Goal: Task Accomplishment & Management: Manage account settings

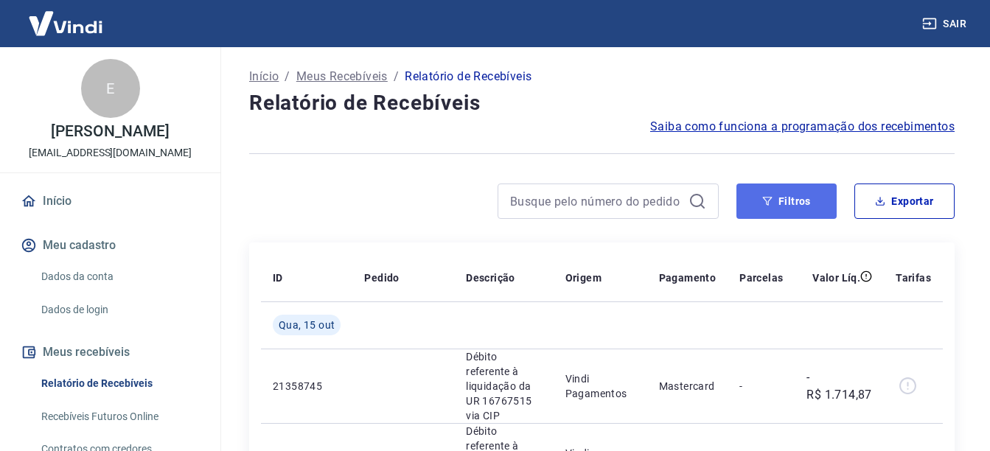
click at [763, 194] on button "Filtros" at bounding box center [786, 200] width 100 height 35
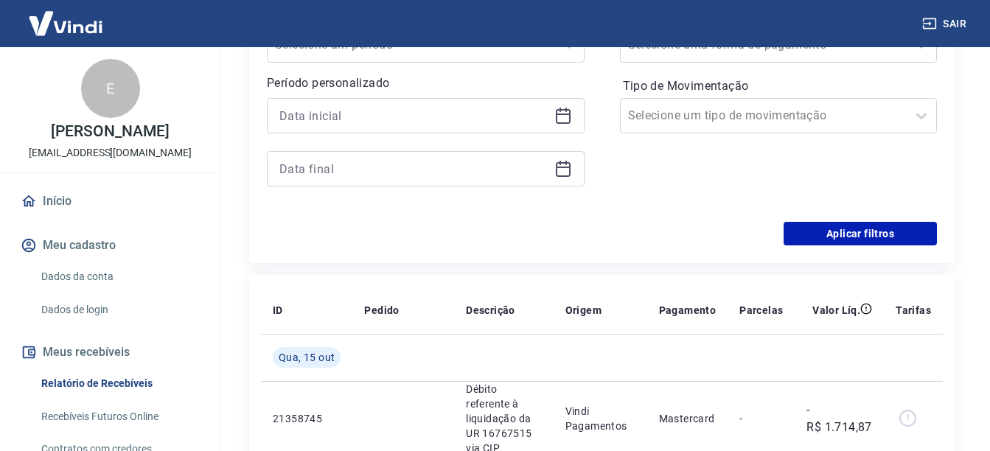
scroll to position [147, 0]
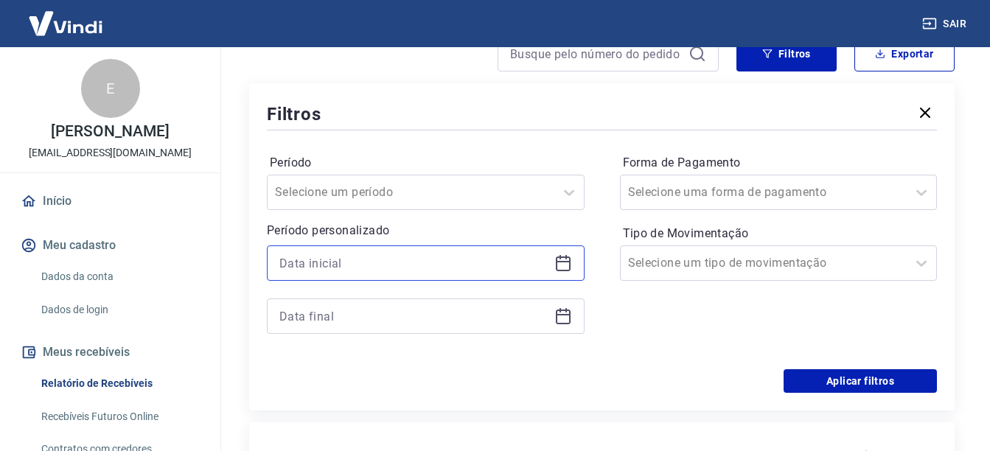
click at [477, 269] on input at bounding box center [413, 263] width 269 height 22
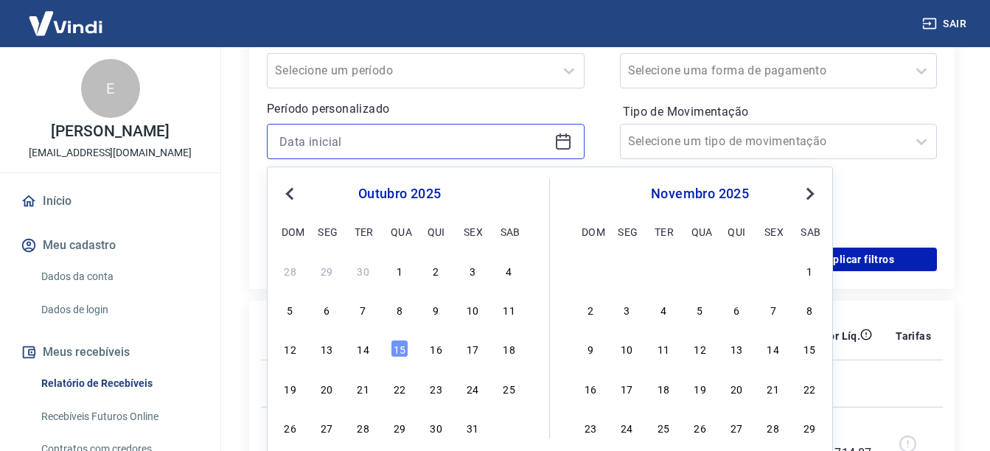
scroll to position [295, 0]
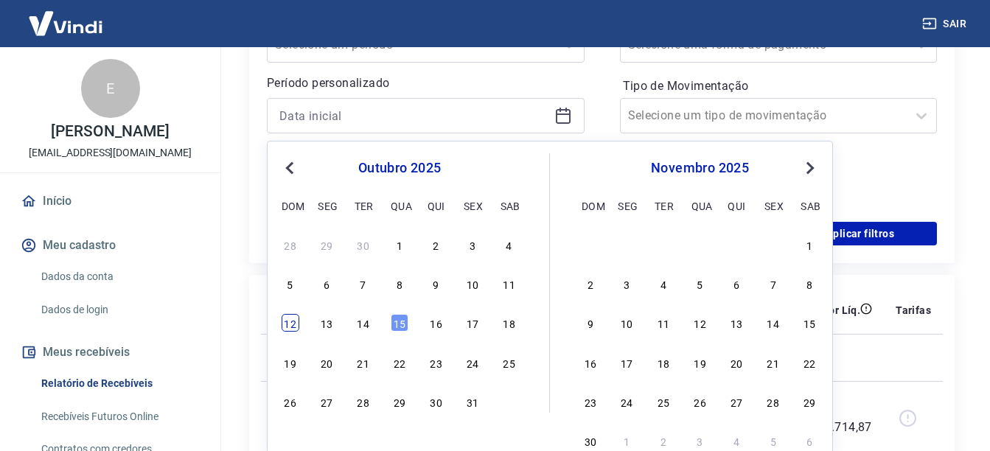
click at [285, 329] on div "12" at bounding box center [290, 323] width 18 height 18
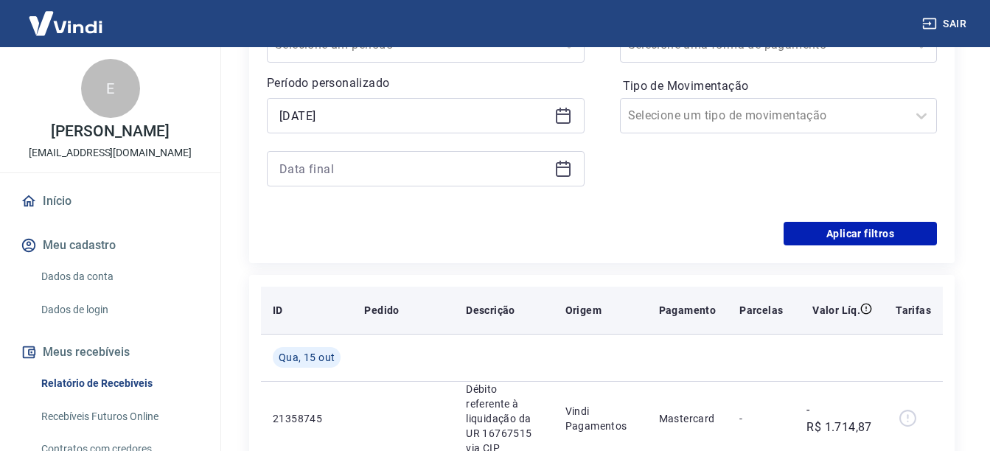
type input "12/10/2025"
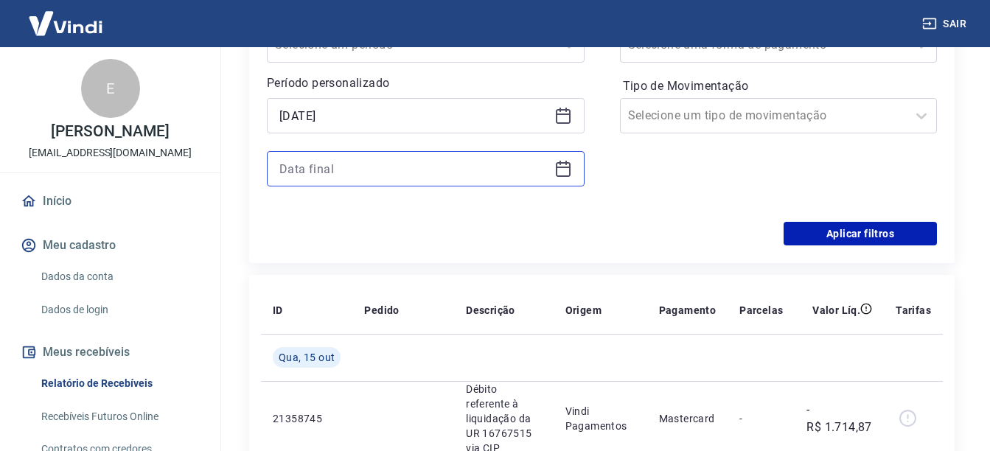
click at [362, 173] on input at bounding box center [413, 169] width 269 height 22
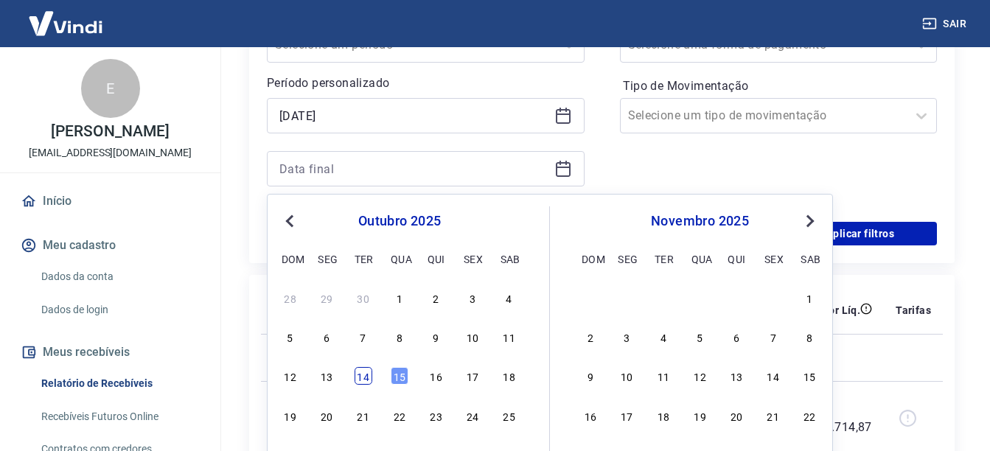
click at [360, 384] on div "14" at bounding box center [363, 376] width 18 height 18
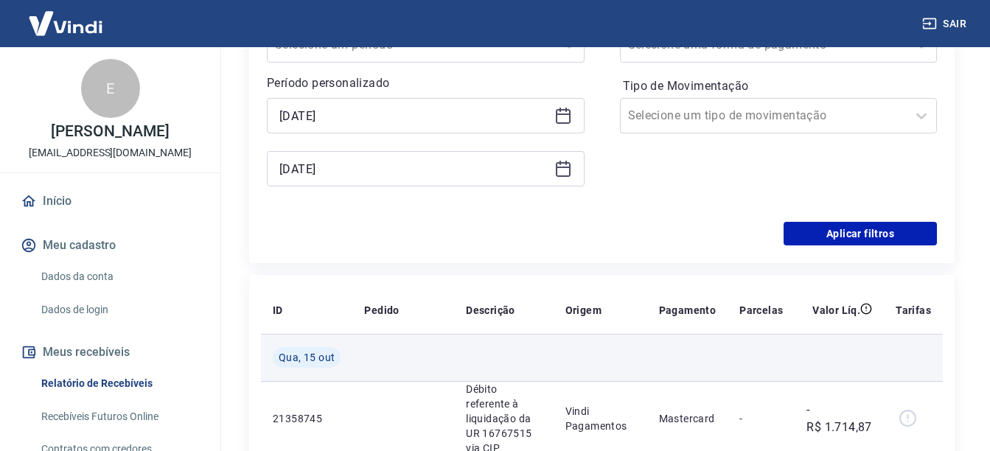
type input "14/10/2025"
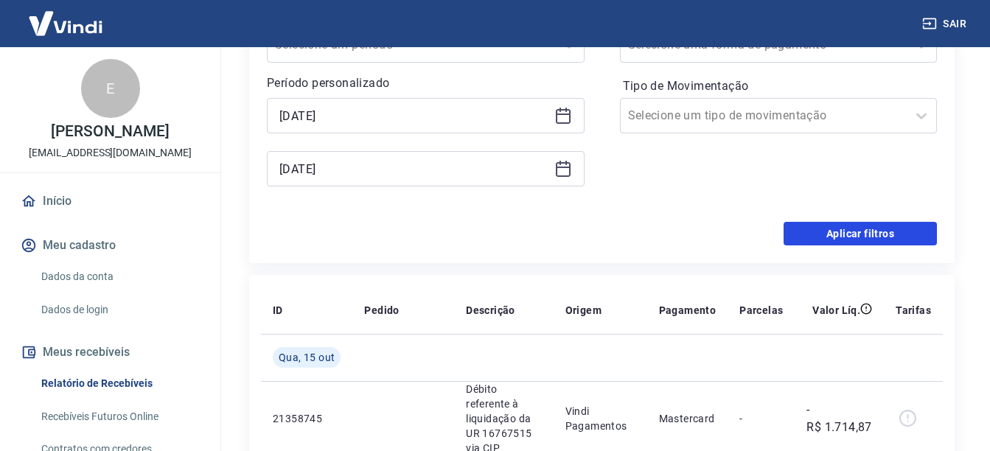
drag, startPoint x: 827, startPoint y: 239, endPoint x: 727, endPoint y: 275, distance: 105.8
click at [826, 239] on button "Aplicar filtros" at bounding box center [859, 234] width 153 height 24
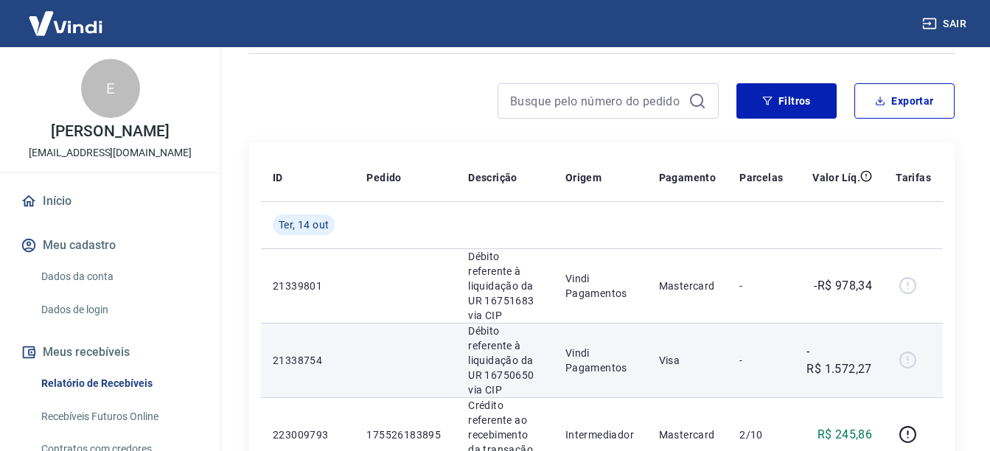
scroll to position [74, 0]
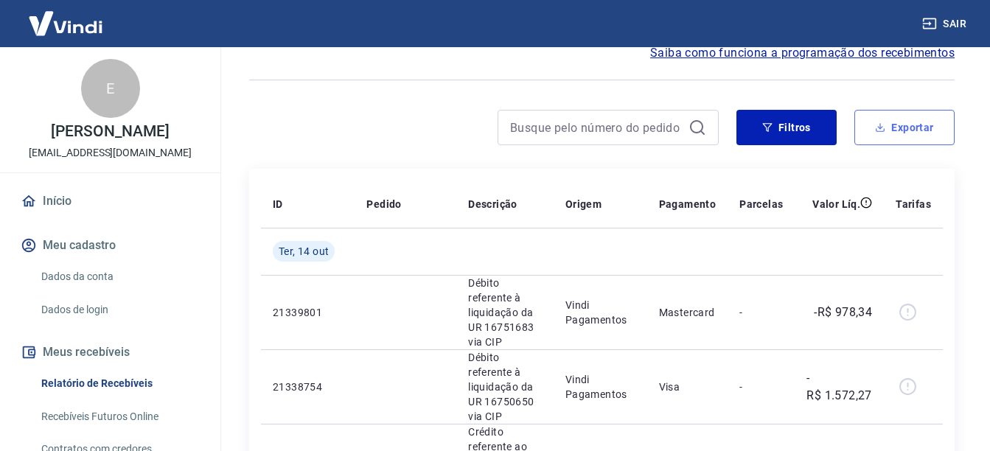
click at [916, 144] on button "Exportar" at bounding box center [904, 127] width 100 height 35
type input "12/10/2025"
type input "14/10/2025"
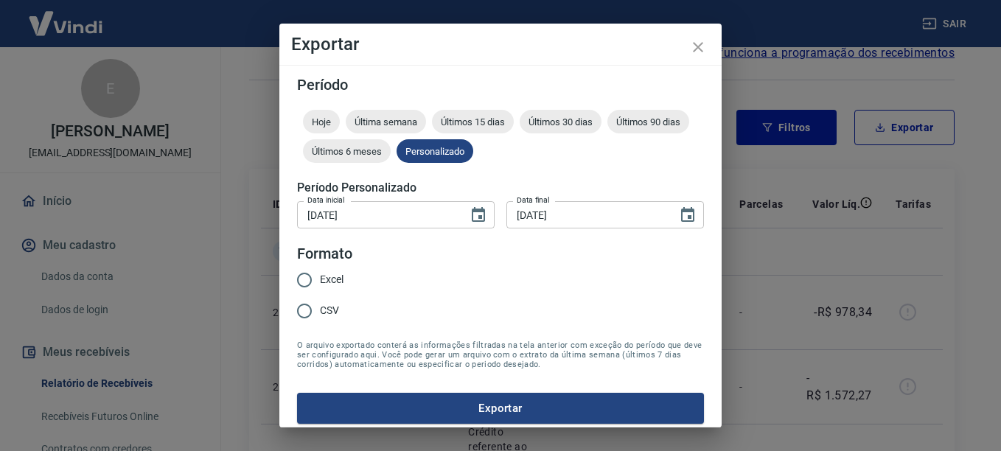
click at [315, 312] on input "CSV" at bounding box center [304, 310] width 31 height 31
radio input "true"
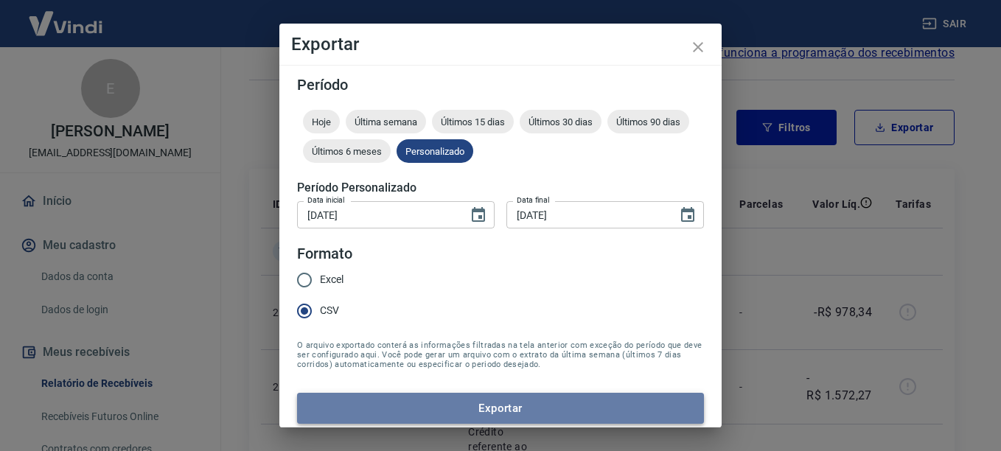
click at [508, 412] on button "Exportar" at bounding box center [500, 408] width 407 height 31
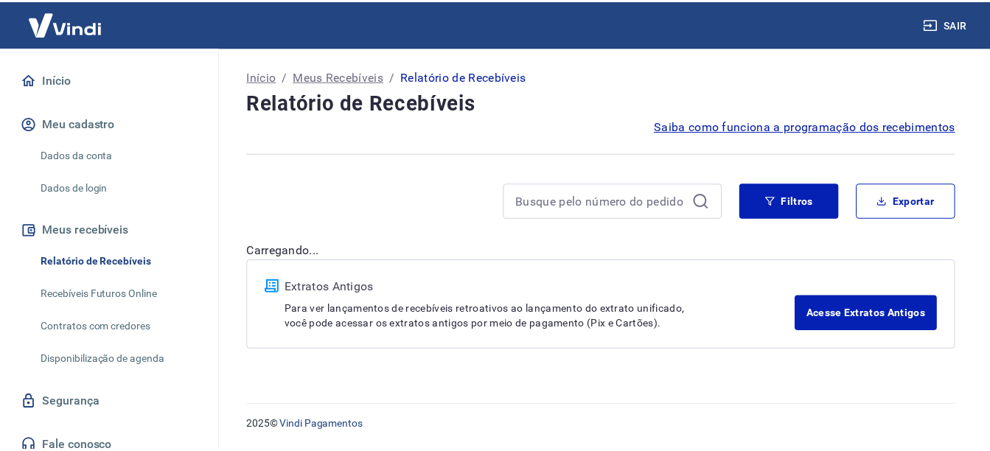
scroll to position [134, 0]
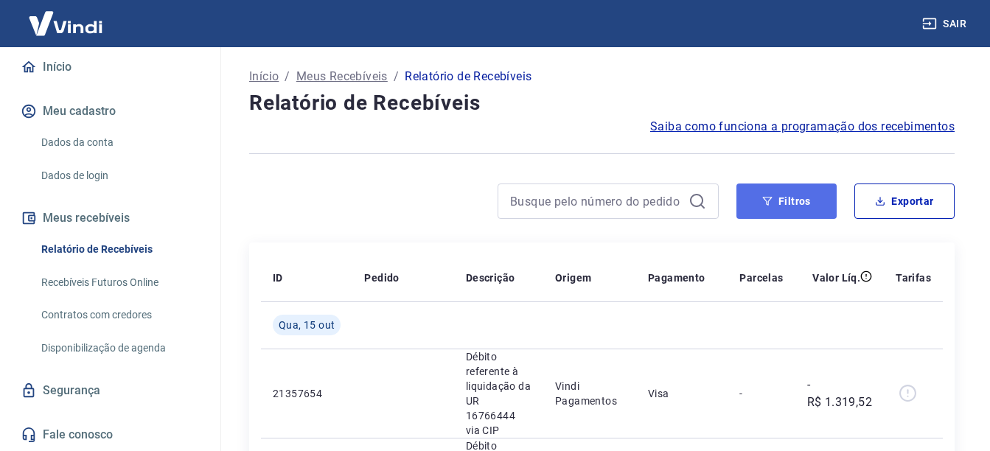
click at [797, 203] on button "Filtros" at bounding box center [786, 200] width 100 height 35
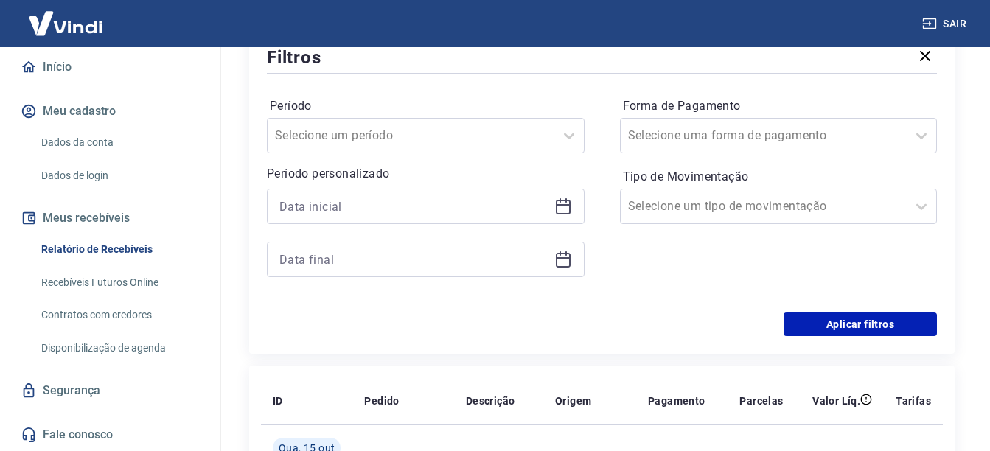
scroll to position [221, 0]
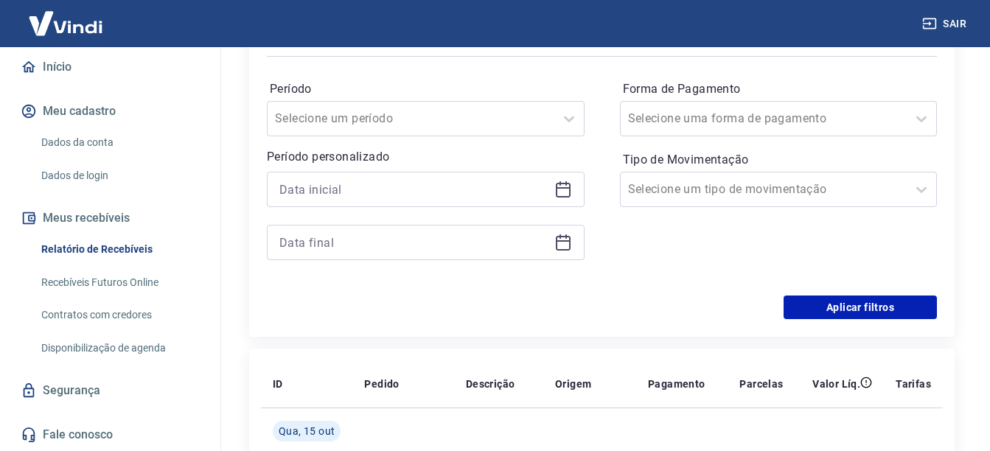
click at [416, 169] on div "Período personalizado" at bounding box center [426, 204] width 318 height 112
click at [391, 194] on input at bounding box center [413, 189] width 269 height 22
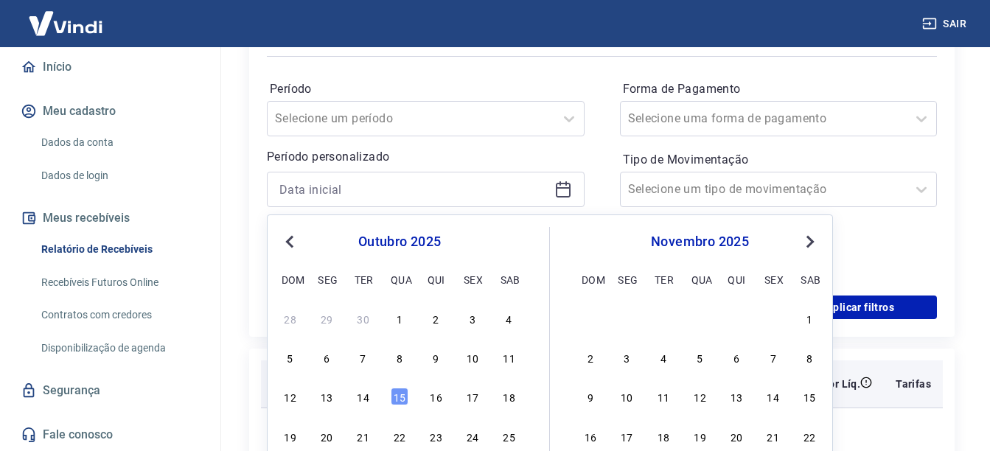
click at [298, 399] on div "12" at bounding box center [290, 397] width 18 height 18
type input "12/10/2025"
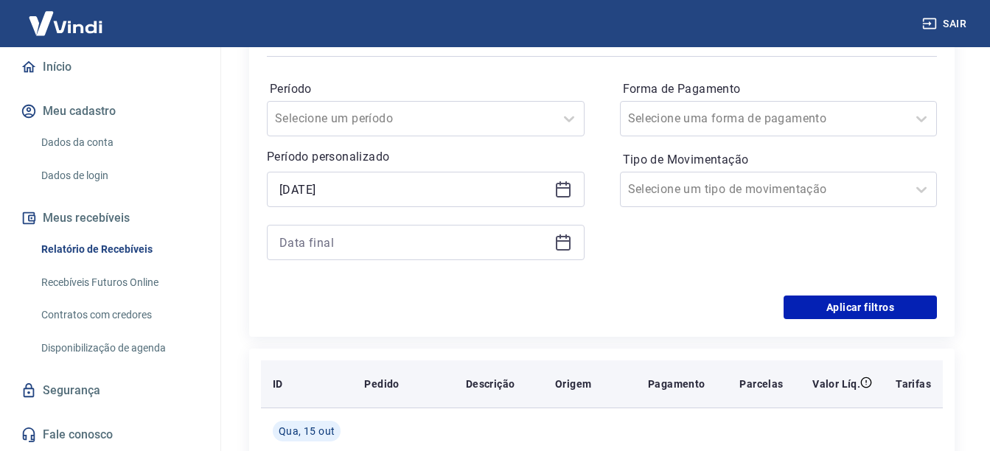
click at [293, 391] on div "ID" at bounding box center [307, 384] width 68 height 15
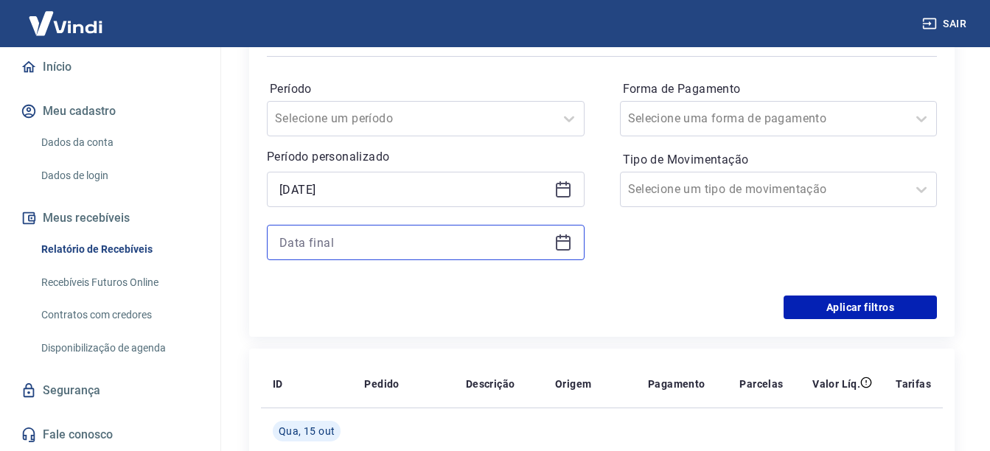
click at [365, 239] on input at bounding box center [413, 242] width 269 height 22
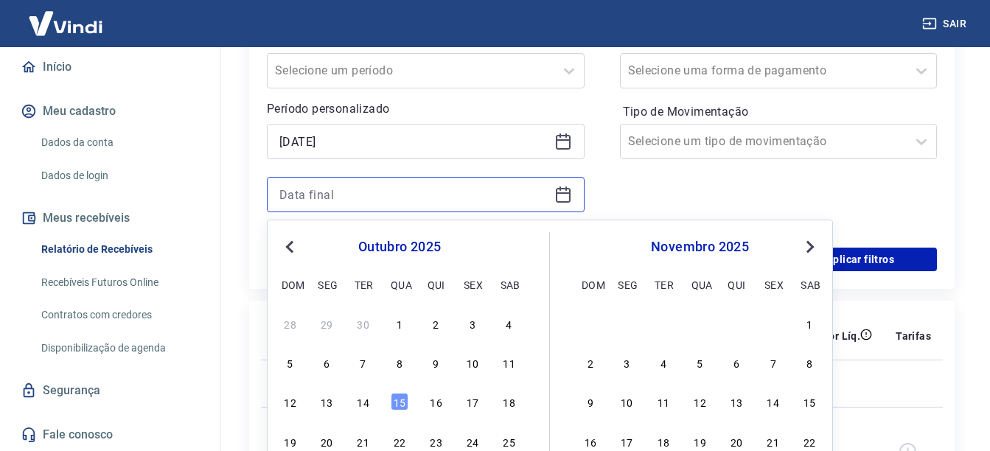
scroll to position [295, 0]
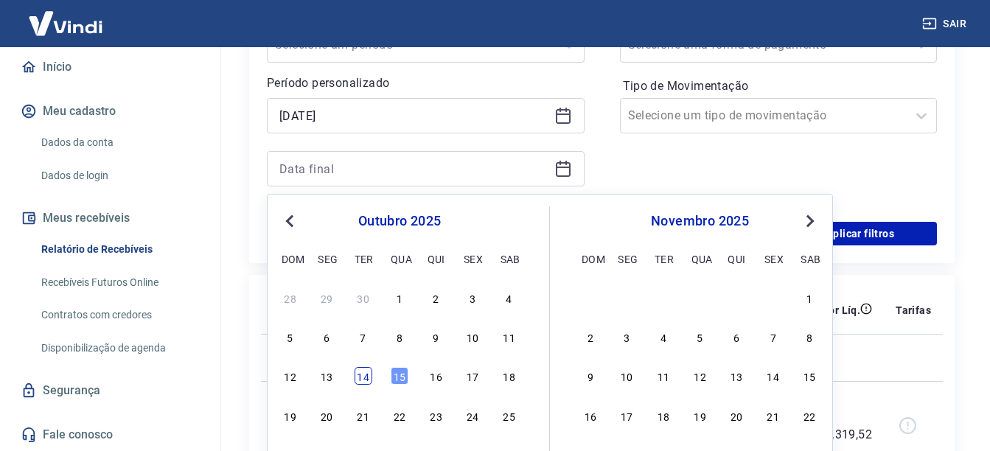
click at [357, 379] on div "14" at bounding box center [363, 376] width 18 height 18
type input "14/10/2025"
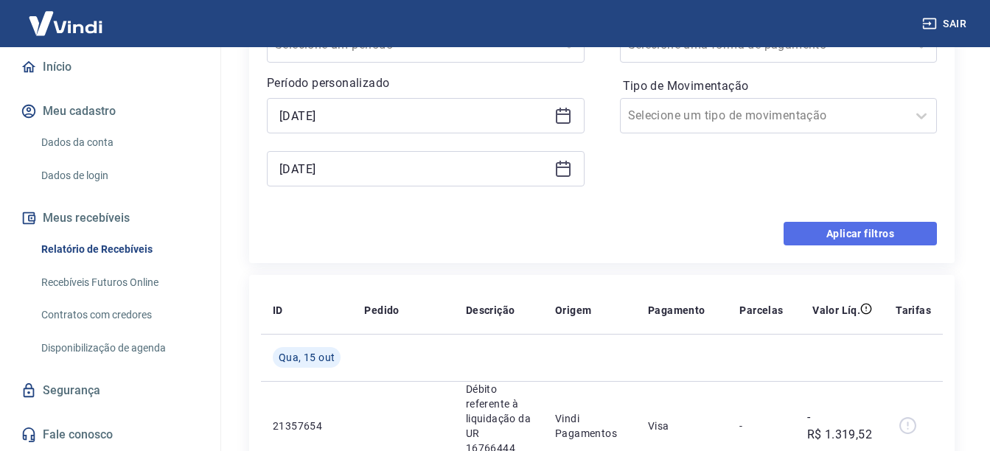
drag, startPoint x: 808, startPoint y: 226, endPoint x: 408, endPoint y: 273, distance: 402.8
click at [808, 226] on button "Aplicar filtros" at bounding box center [859, 234] width 153 height 24
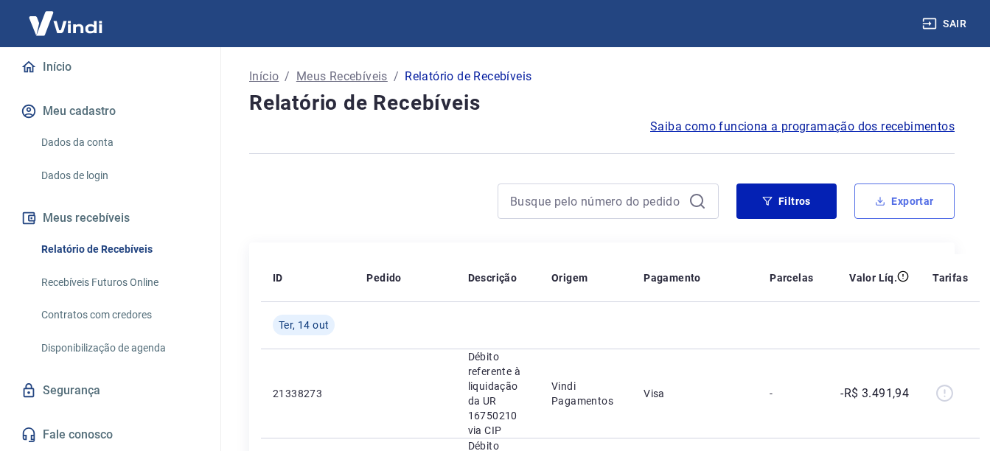
click at [925, 209] on button "Exportar" at bounding box center [904, 200] width 100 height 35
type input "12/10/2025"
type input "14/10/2025"
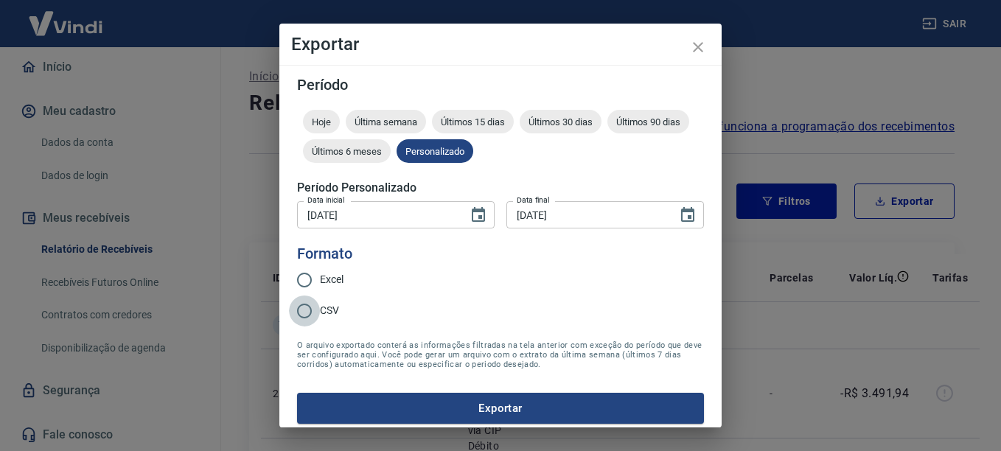
click at [301, 309] on input "CSV" at bounding box center [304, 310] width 31 height 31
radio input "true"
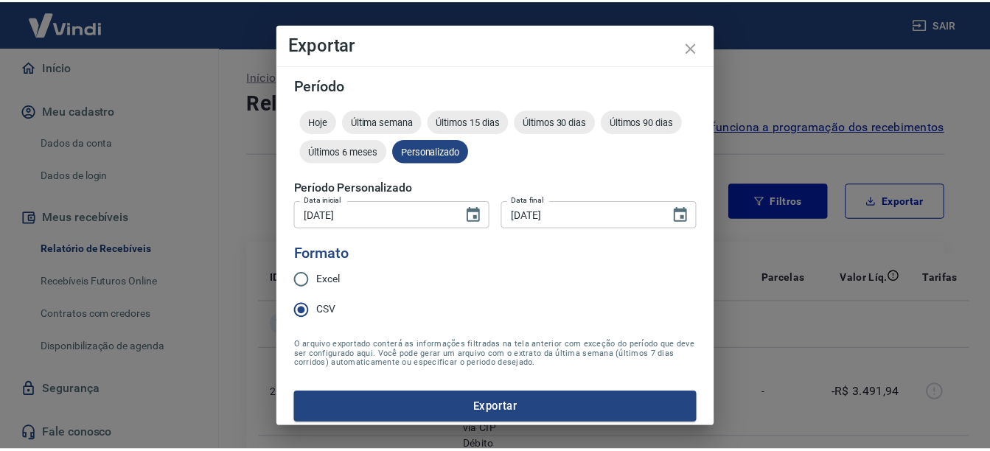
scroll to position [9, 0]
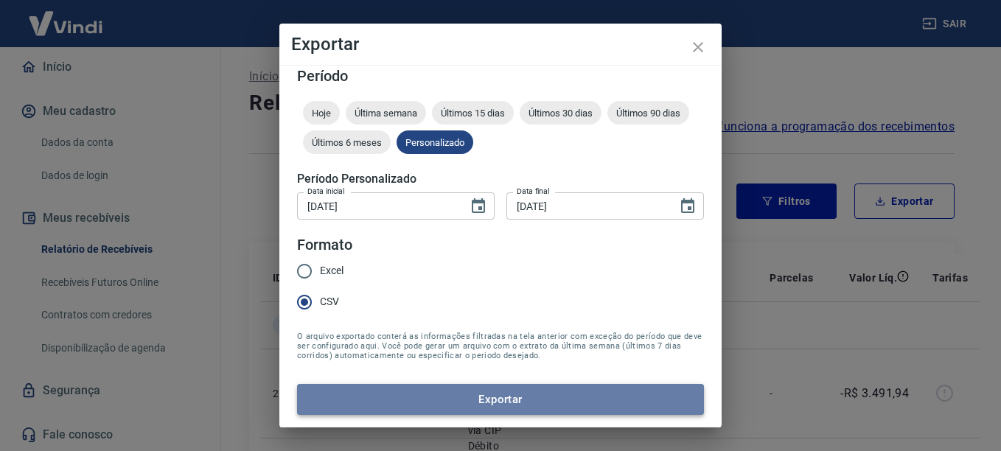
click at [519, 410] on button "Exportar" at bounding box center [500, 399] width 407 height 31
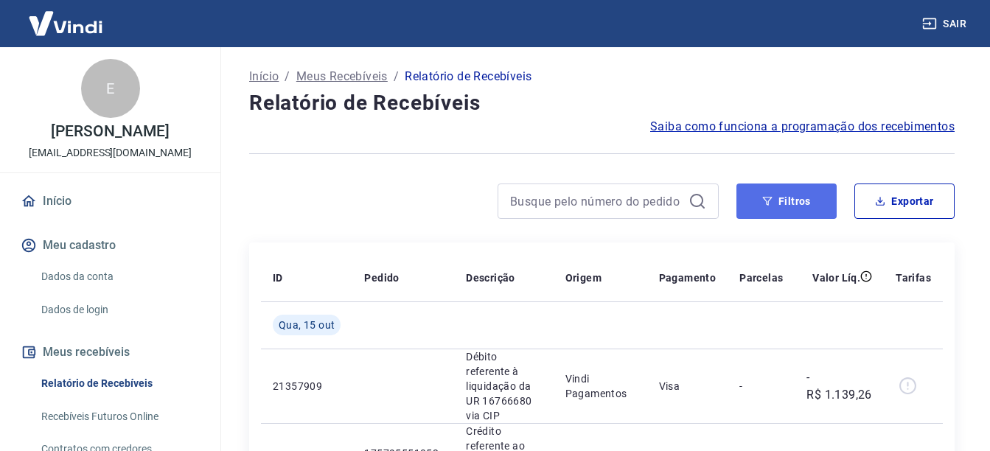
click at [779, 189] on button "Filtros" at bounding box center [786, 200] width 100 height 35
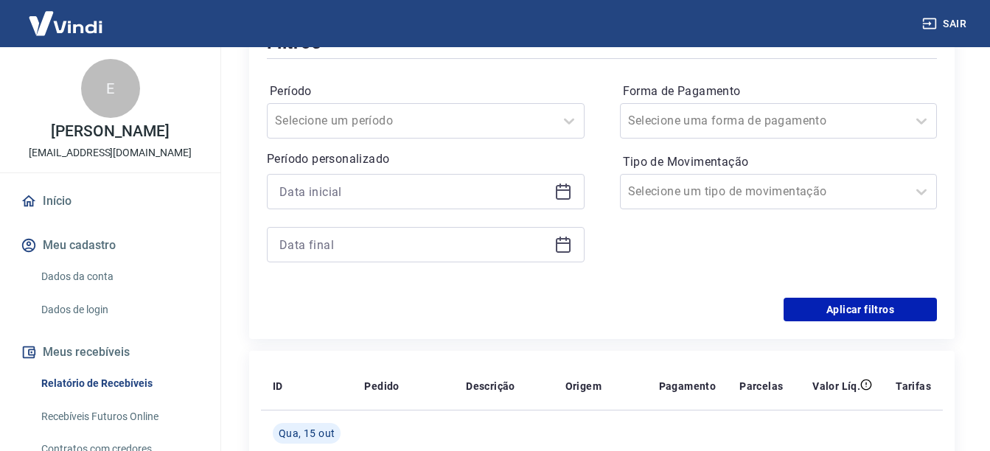
scroll to position [221, 0]
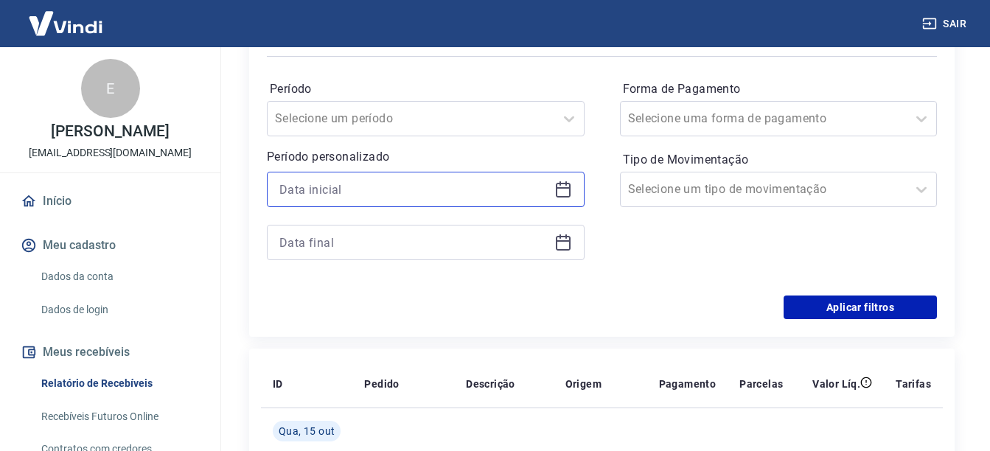
click at [423, 192] on input at bounding box center [413, 189] width 269 height 22
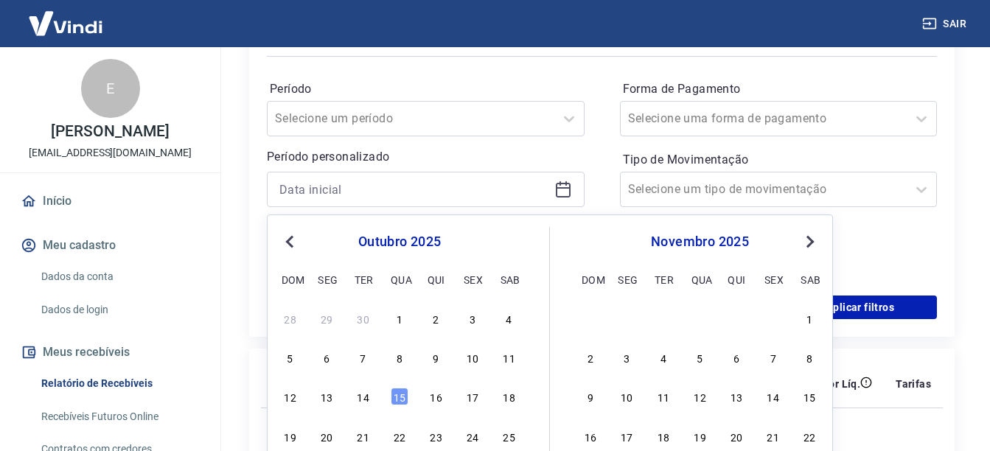
click at [287, 397] on div "12" at bounding box center [290, 397] width 18 height 18
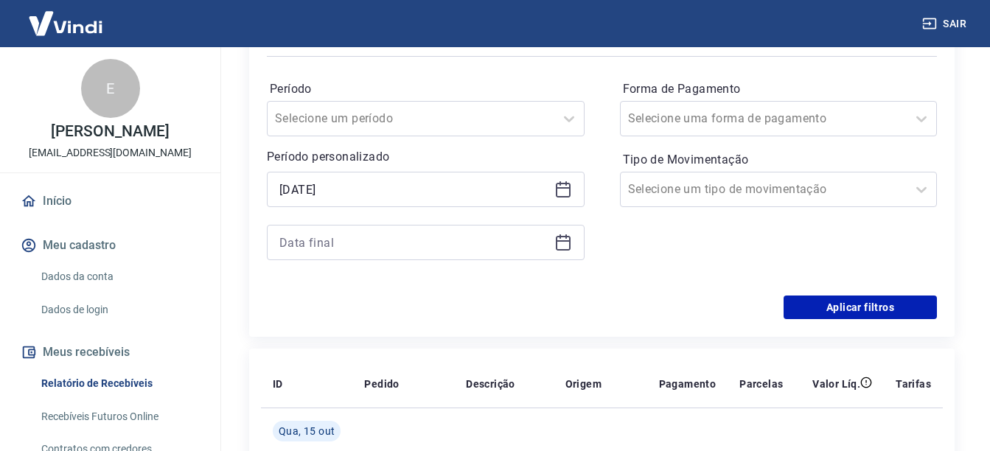
type input "12/10/2025"
click at [363, 240] on input at bounding box center [413, 242] width 269 height 22
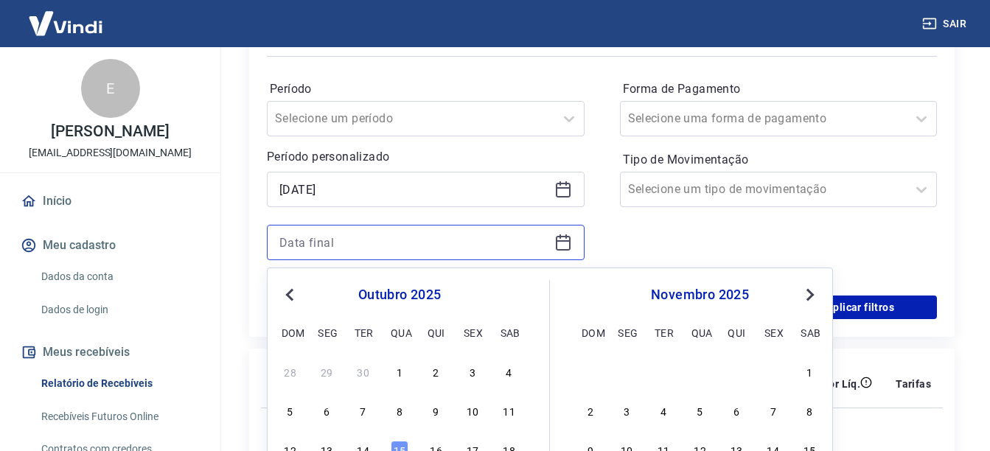
scroll to position [295, 0]
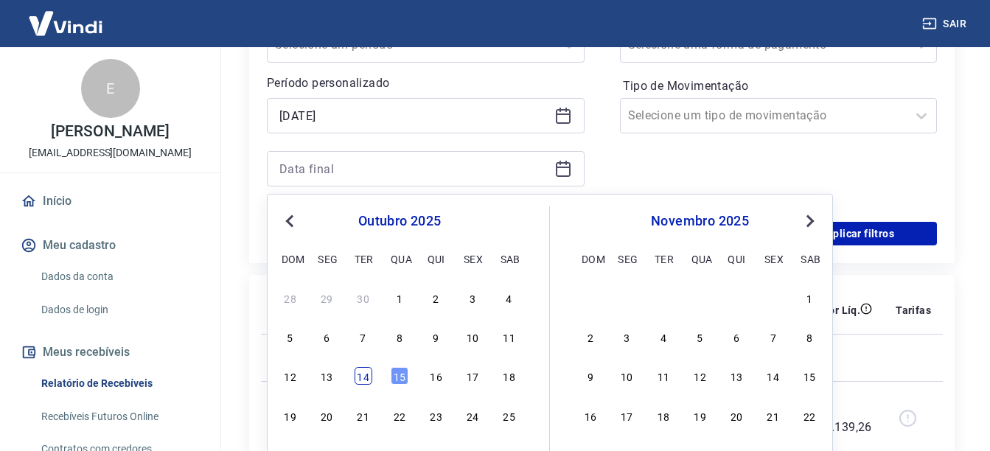
click at [358, 368] on div "14" at bounding box center [363, 376] width 18 height 18
type input "14/10/2025"
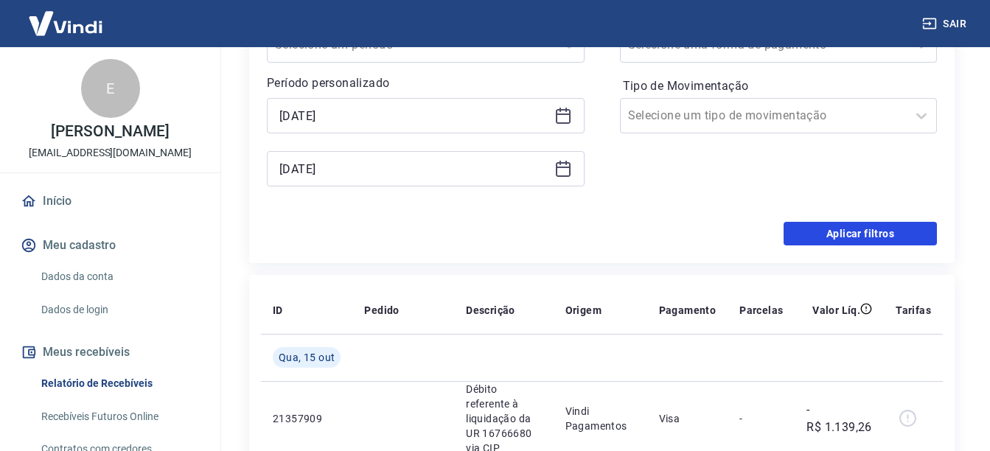
click at [865, 222] on button "Aplicar filtros" at bounding box center [859, 234] width 153 height 24
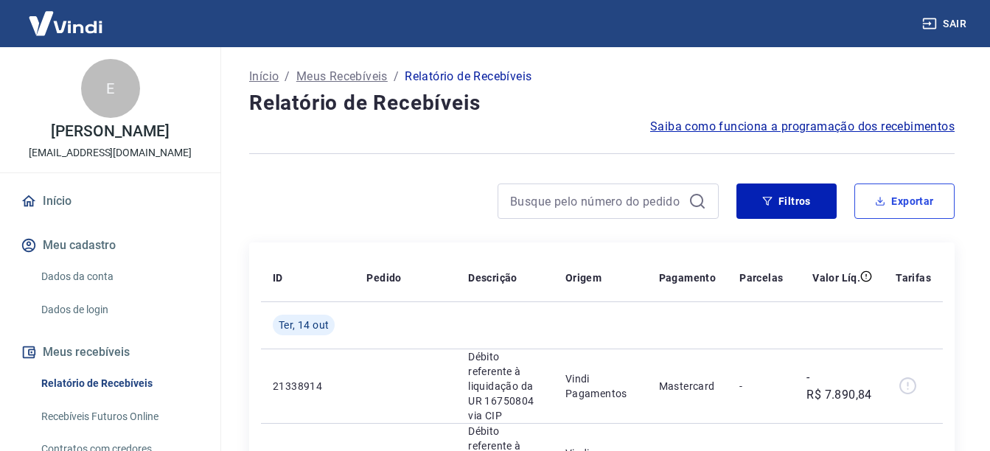
click at [878, 190] on button "Exportar" at bounding box center [904, 200] width 100 height 35
type input "12/10/2025"
type input "14/10/2025"
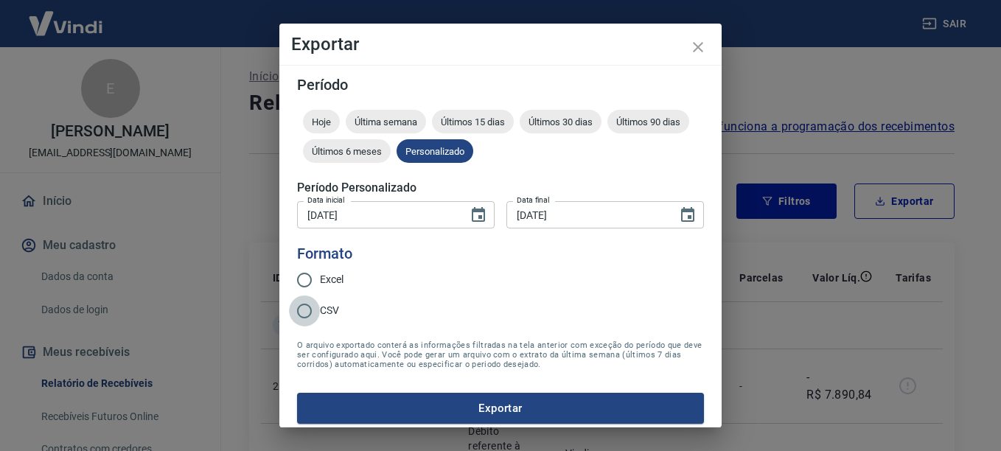
click at [315, 305] on input "CSV" at bounding box center [304, 310] width 31 height 31
radio input "true"
click at [421, 396] on button "Exportar" at bounding box center [500, 408] width 407 height 31
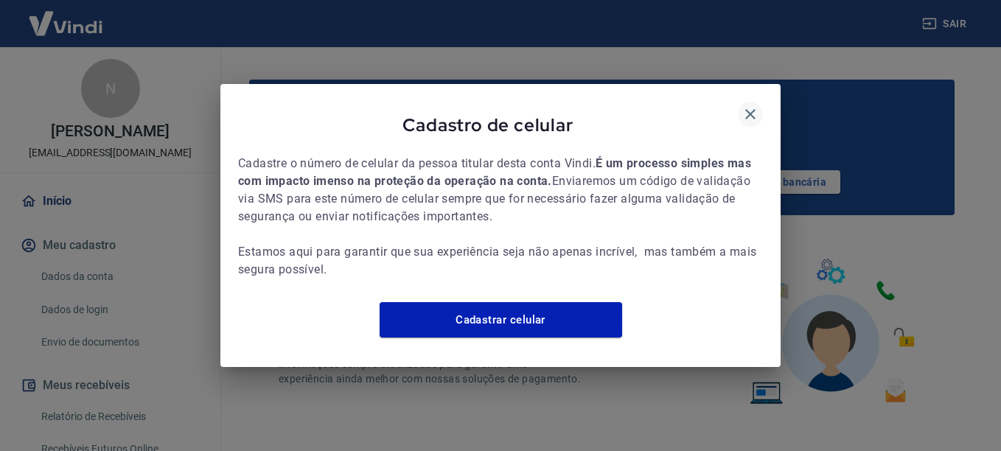
click at [746, 106] on icon "button" at bounding box center [750, 114] width 18 height 18
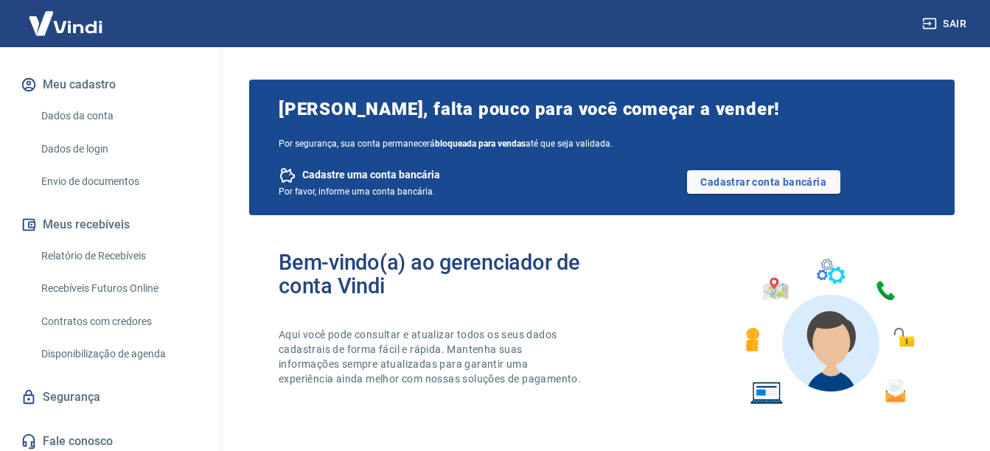
scroll to position [167, 0]
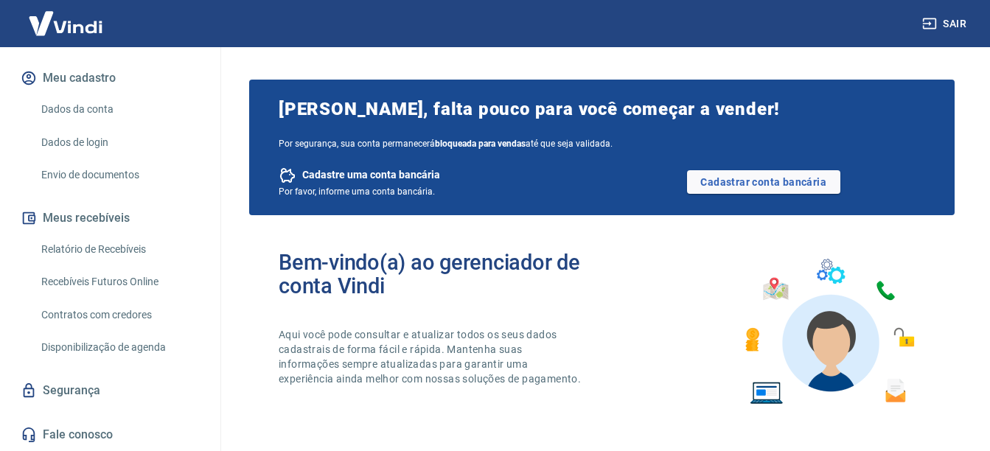
click at [130, 259] on link "Relatório de Recebíveis" at bounding box center [118, 249] width 167 height 30
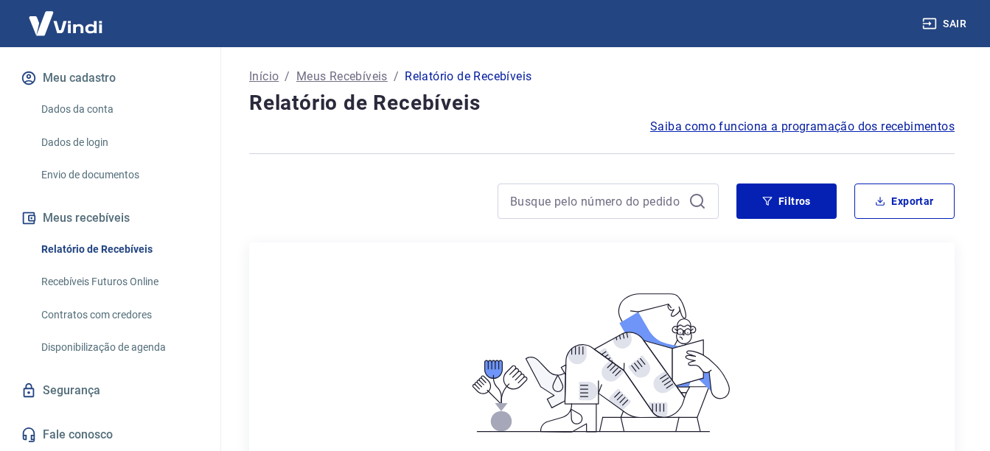
click at [147, 269] on link "Recebíveis Futuros Online" at bounding box center [118, 282] width 167 height 30
